Goal: Obtain resource: Obtain resource

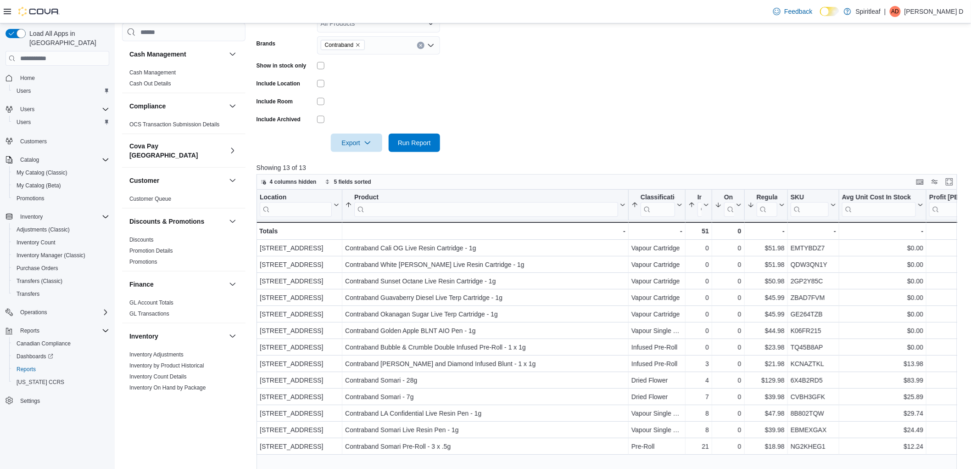
scroll to position [130, 0]
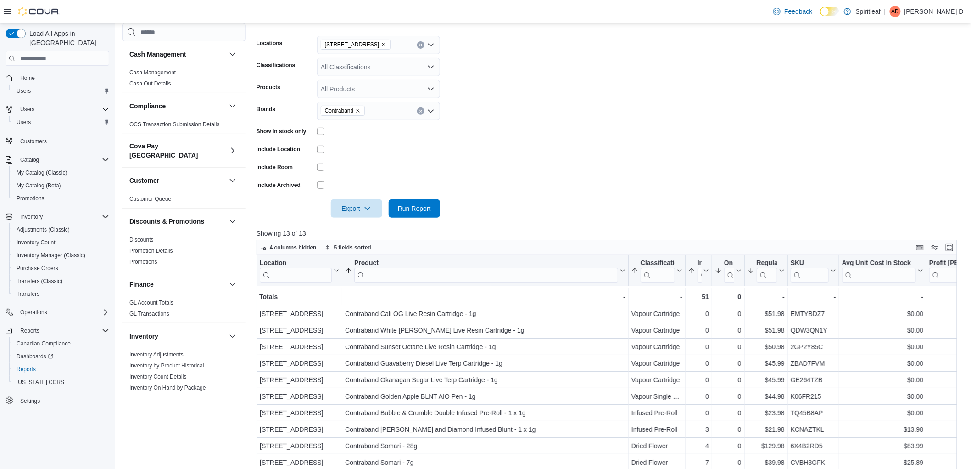
click at [359, 108] on icon "Remove Contraband from selection in this group" at bounding box center [358, 111] width 6 height 6
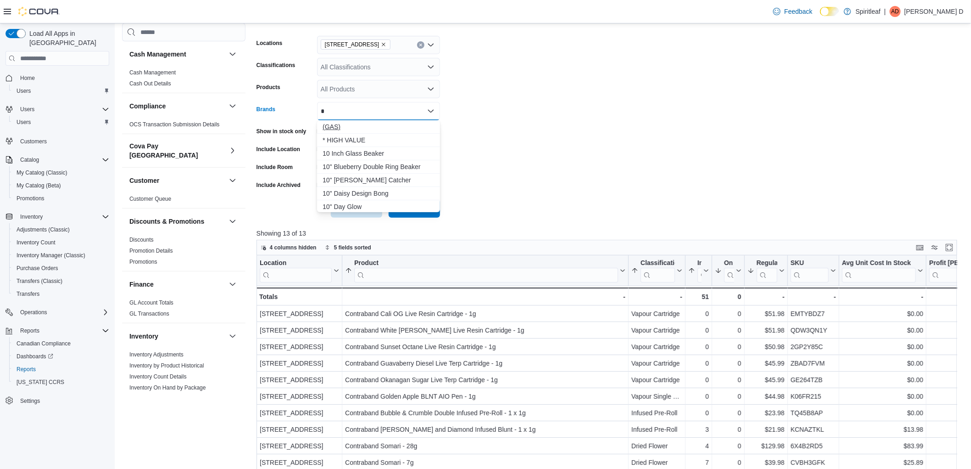
type input "*"
click at [357, 125] on span "(GAS)" at bounding box center [379, 126] width 112 height 9
drag, startPoint x: 603, startPoint y: 143, endPoint x: 483, endPoint y: 203, distance: 134.0
click at [603, 144] on form "Locations 269 - Gateway Blvd (Edmonton) Classifications All Classifications Pro…" at bounding box center [611, 121] width 708 height 193
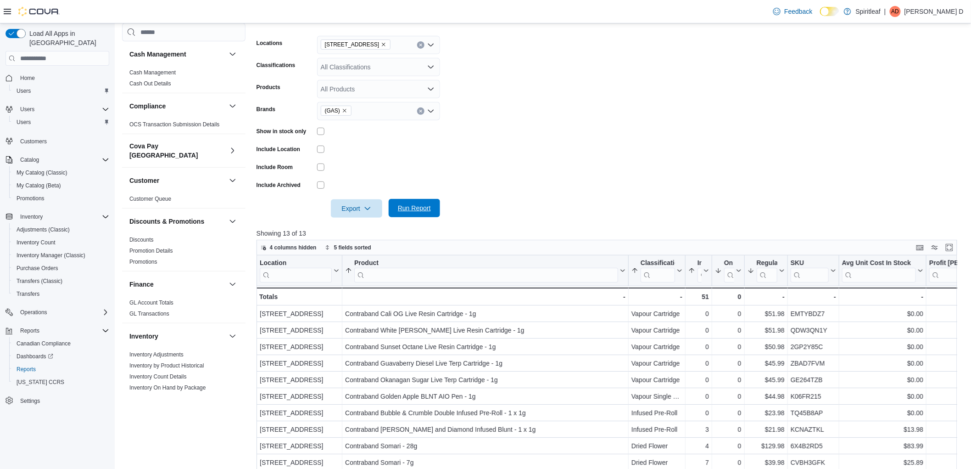
click at [432, 203] on span "Run Report" at bounding box center [414, 208] width 40 height 18
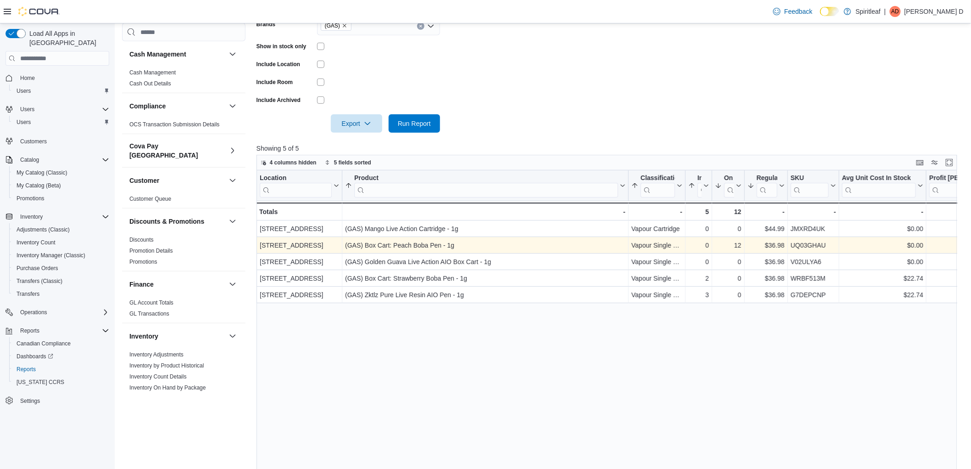
scroll to position [232, 0]
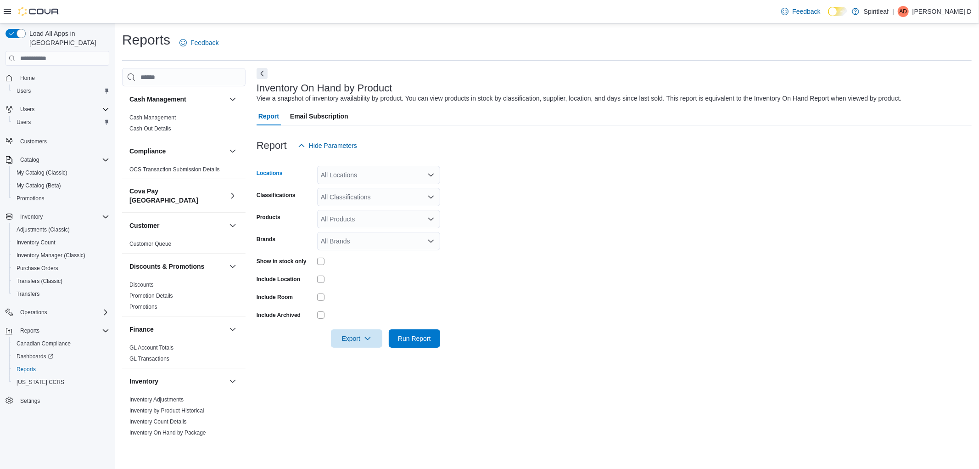
click at [357, 172] on div "All Locations" at bounding box center [378, 175] width 123 height 18
type input "***"
click at [374, 189] on span "[STREET_ADDRESS]" at bounding box center [382, 190] width 63 height 9
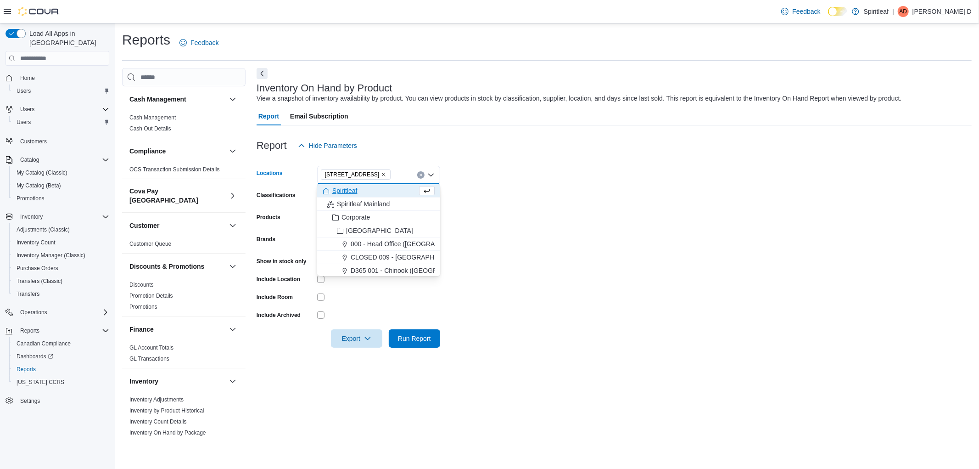
click at [582, 272] on form "Locations [STREET_ADDRESS] Combo box. Selected. [STREET_ADDRESS]. Press Backspa…" at bounding box center [614, 251] width 715 height 193
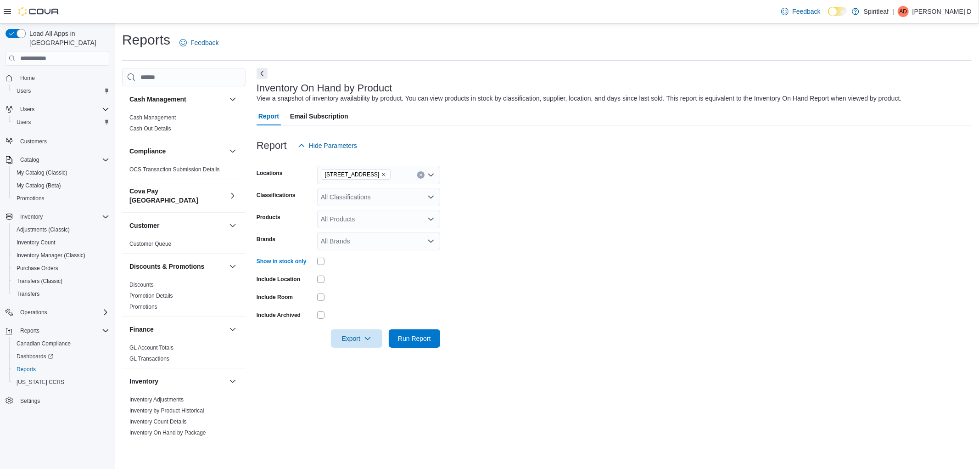
click at [350, 242] on div "All Brands" at bounding box center [378, 241] width 123 height 18
click at [336, 198] on div "All Classifications" at bounding box center [378, 197] width 123 height 18
type input "***"
click at [360, 211] on span "Dried Flower" at bounding box center [355, 212] width 36 height 9
type input "**"
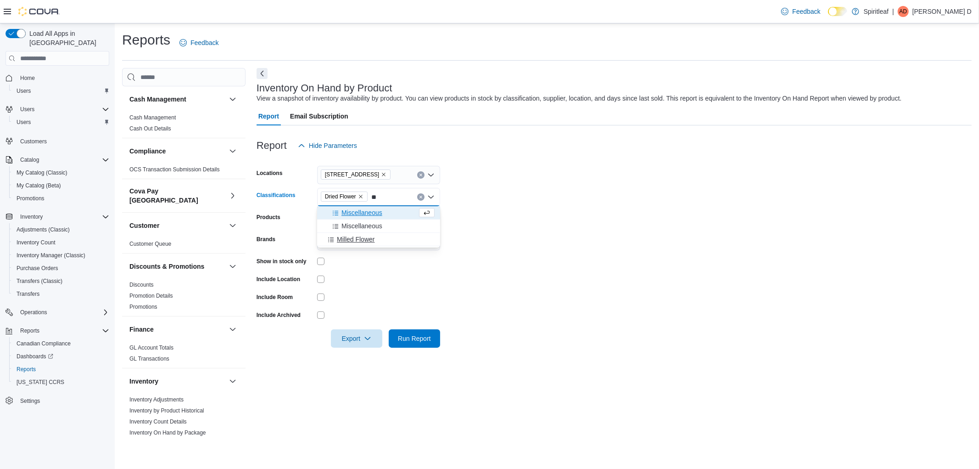
click at [375, 240] on div "Milled Flower" at bounding box center [379, 239] width 112 height 9
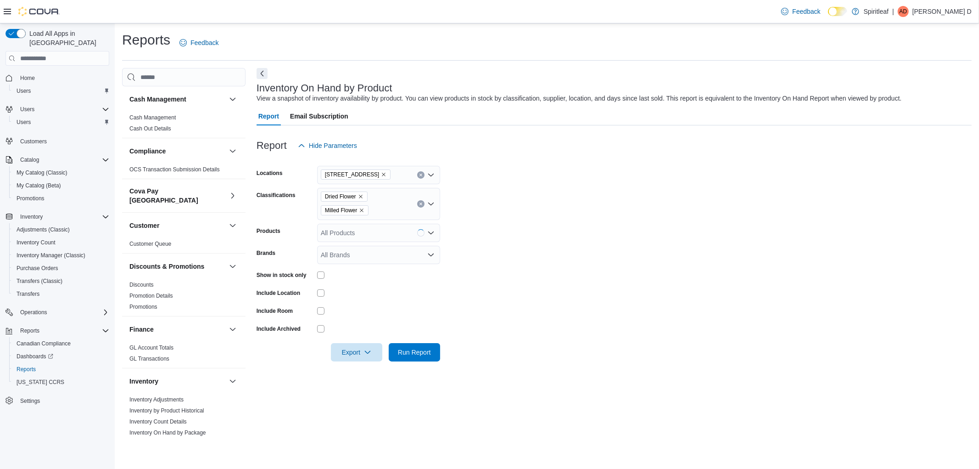
click at [479, 218] on form "Locations [STREET_ADDRESS] Classifications Dried Flower Milled Flower Products …" at bounding box center [614, 258] width 715 height 207
click at [360, 350] on span "Export" at bounding box center [356, 351] width 40 height 18
click at [355, 372] on span "Export to Excel" at bounding box center [357, 370] width 41 height 7
